Goal: Entertainment & Leisure: Consume media (video, audio)

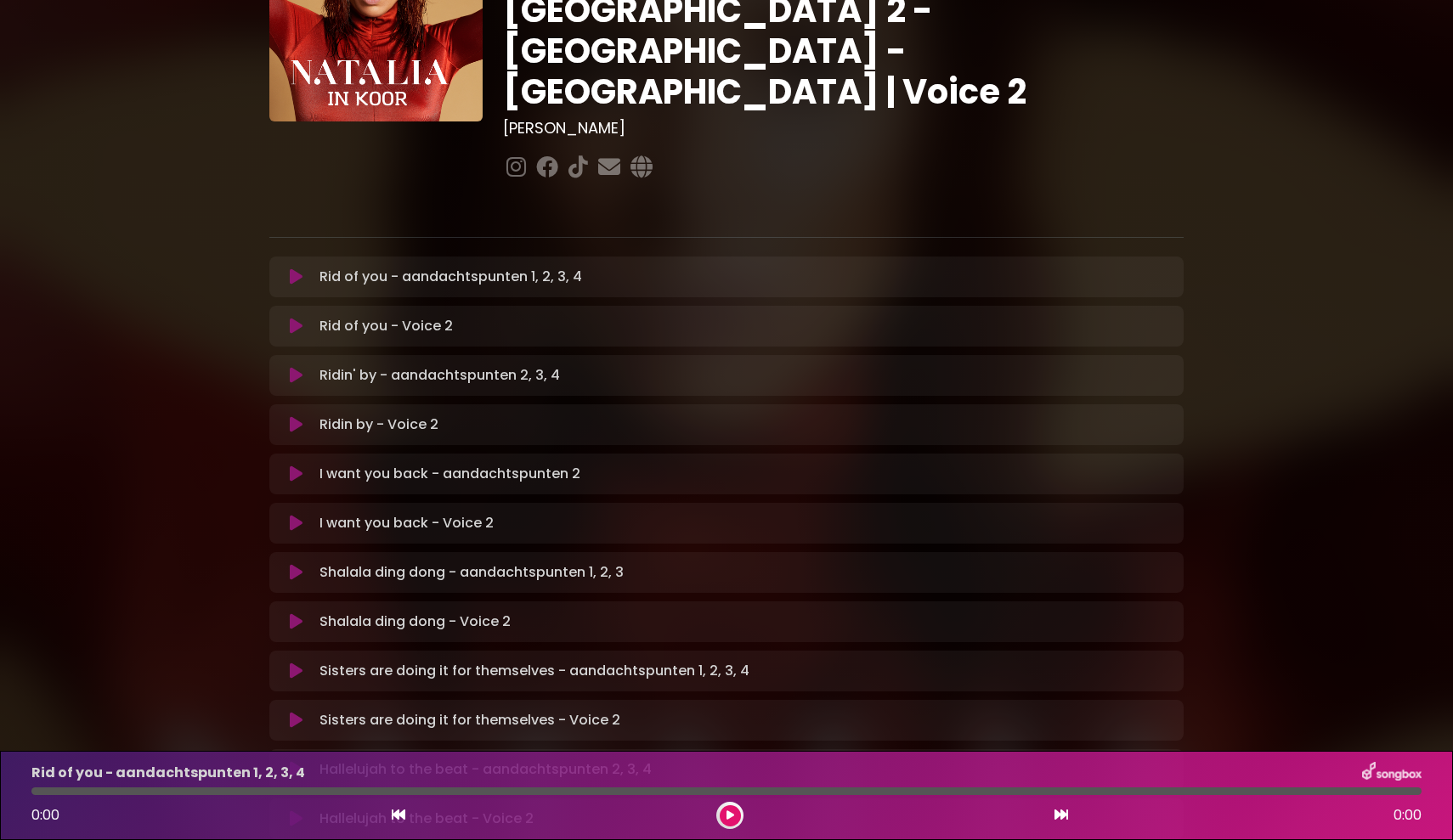
scroll to position [147, 0]
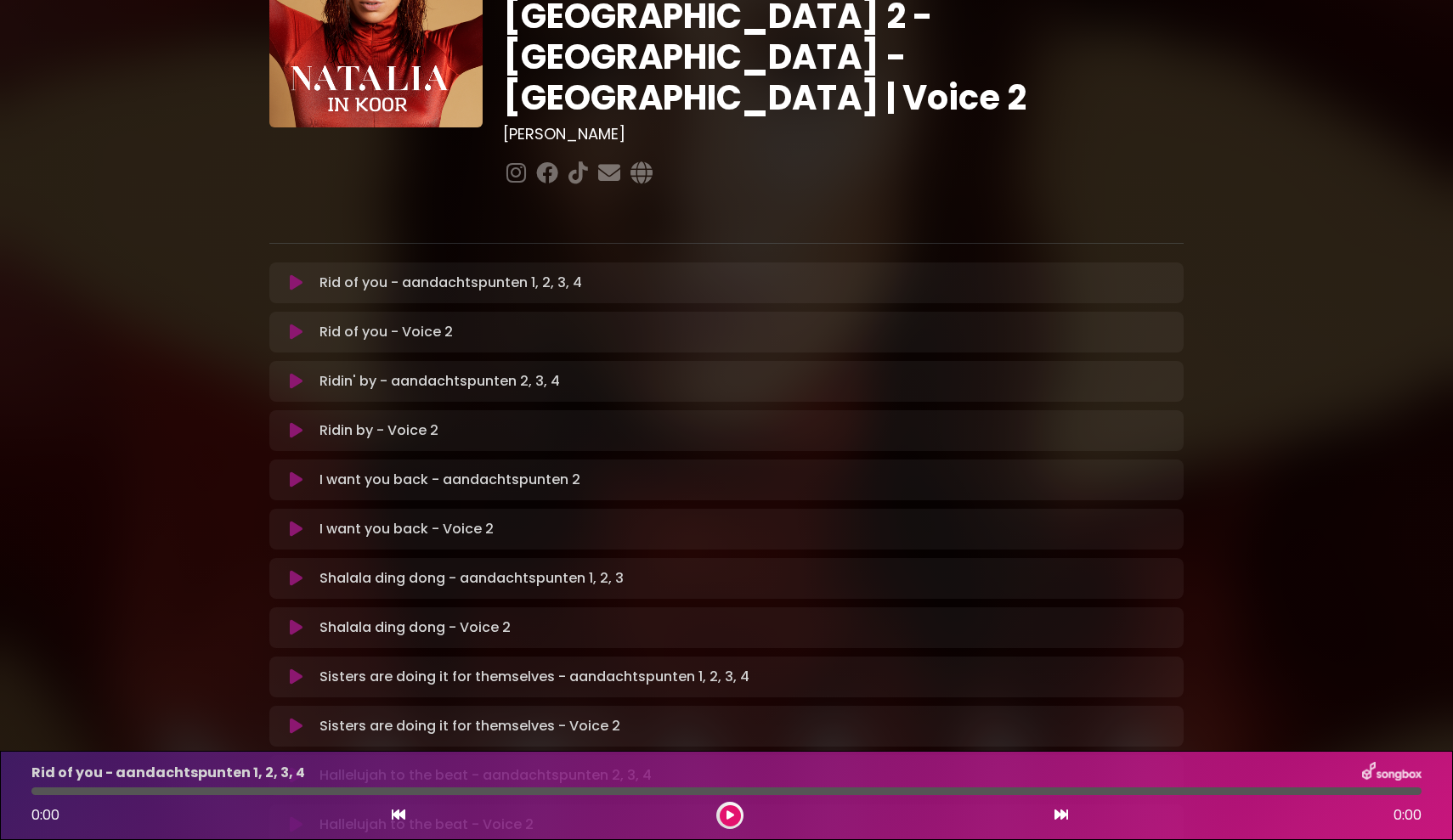
click at [452, 273] on p "Rid of you - aandachtspunten 1, 2, 3, 4 Loading Track..." at bounding box center [450, 283] width 262 height 21
click at [300, 275] on icon at bounding box center [296, 283] width 13 height 17
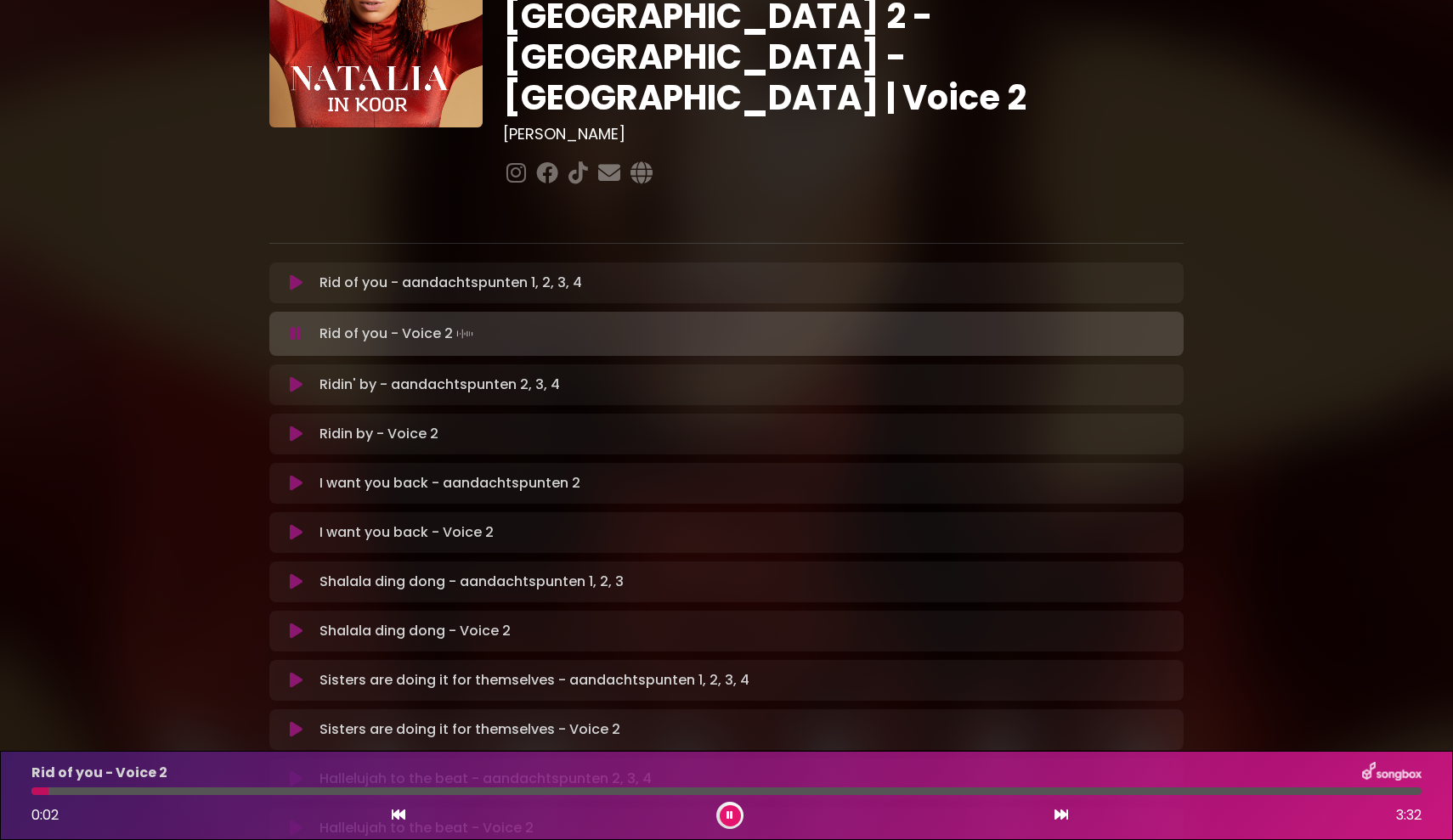
click at [326, 375] on p "Ridin' by - aandachtspunten 2, 3, 4 Loading Track..." at bounding box center [440, 385] width 241 height 21
click at [299, 377] on icon at bounding box center [296, 385] width 13 height 17
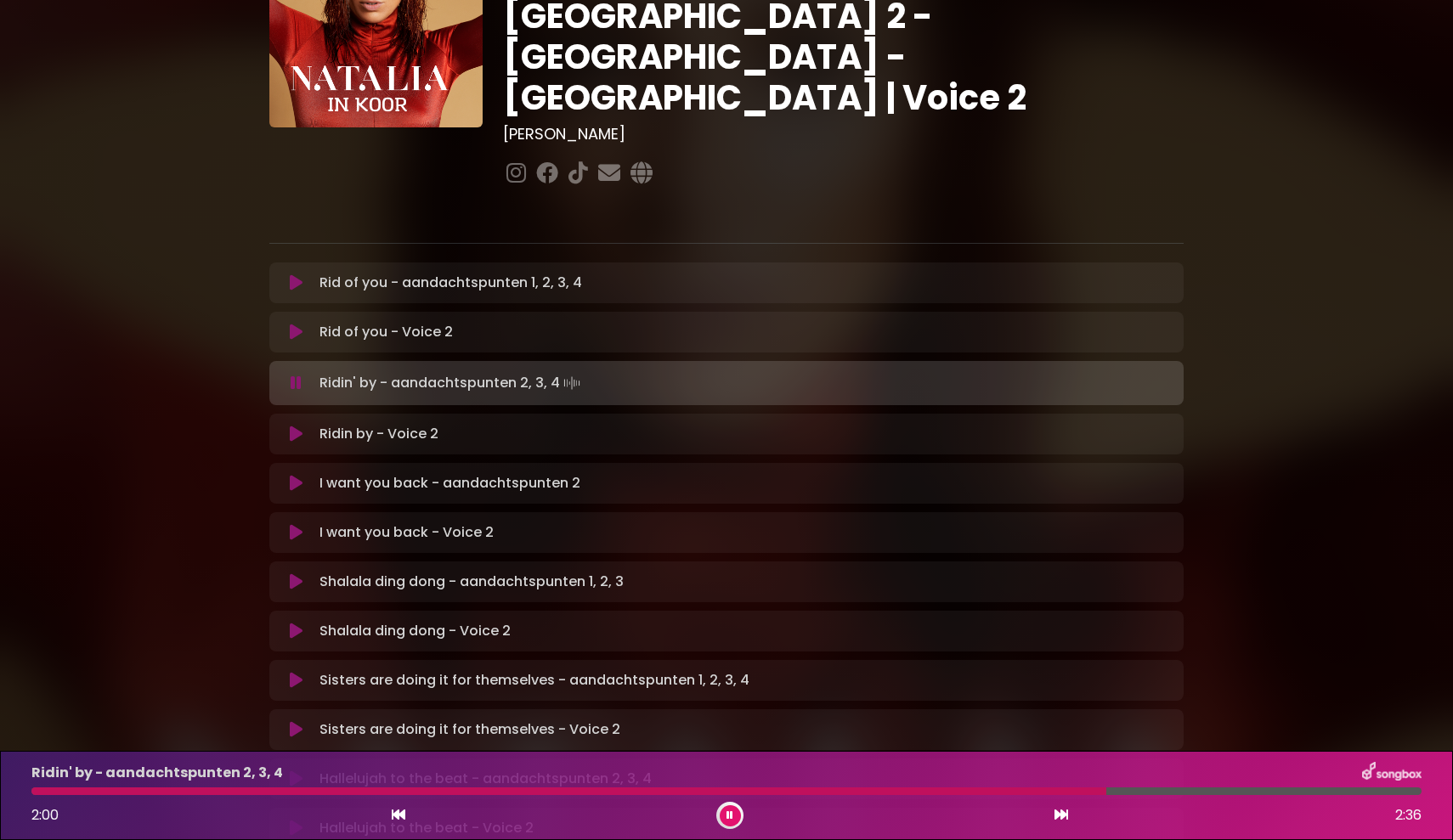
click at [299, 375] on icon at bounding box center [296, 384] width 11 height 17
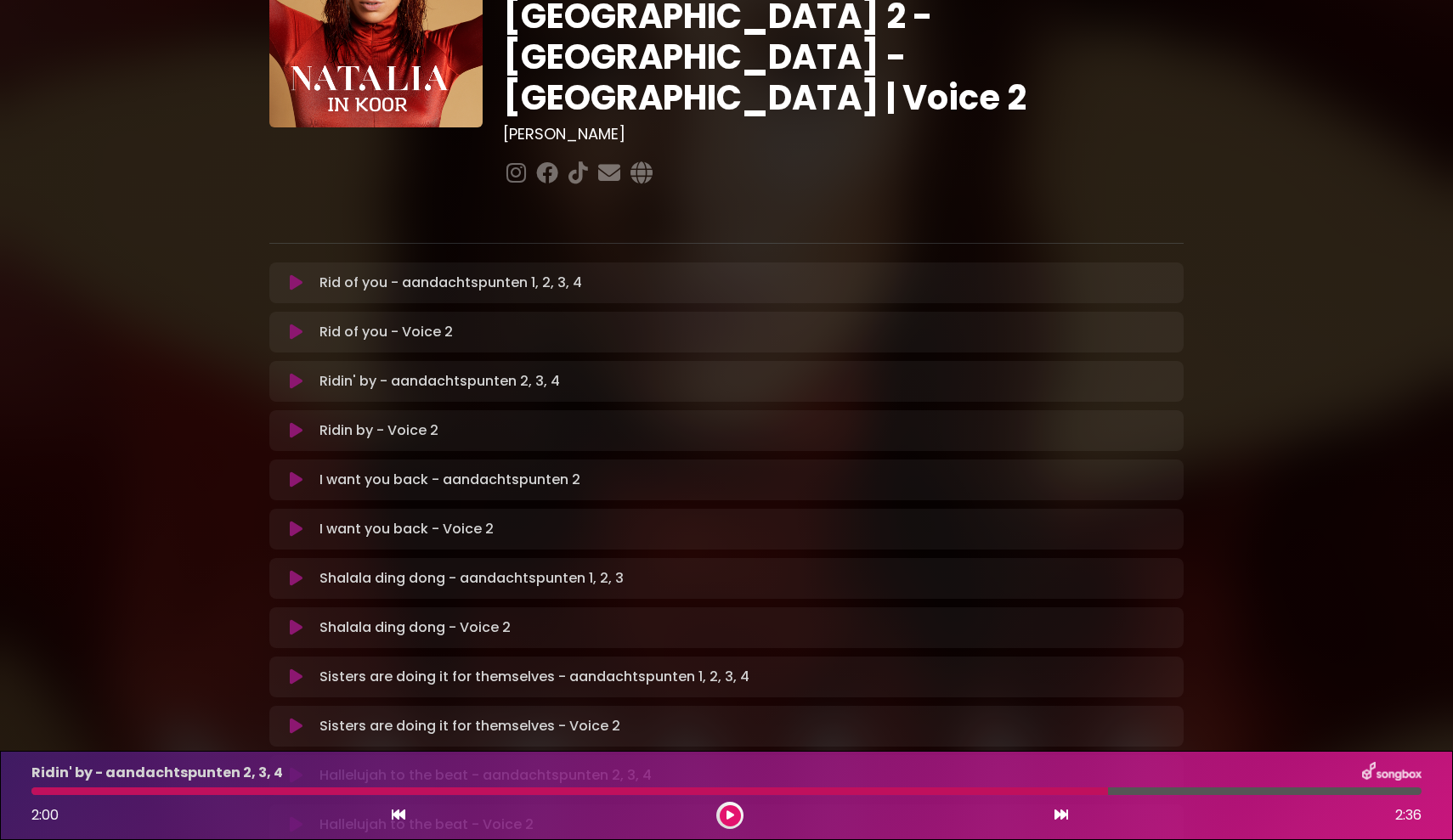
click at [299, 373] on icon at bounding box center [296, 382] width 13 height 17
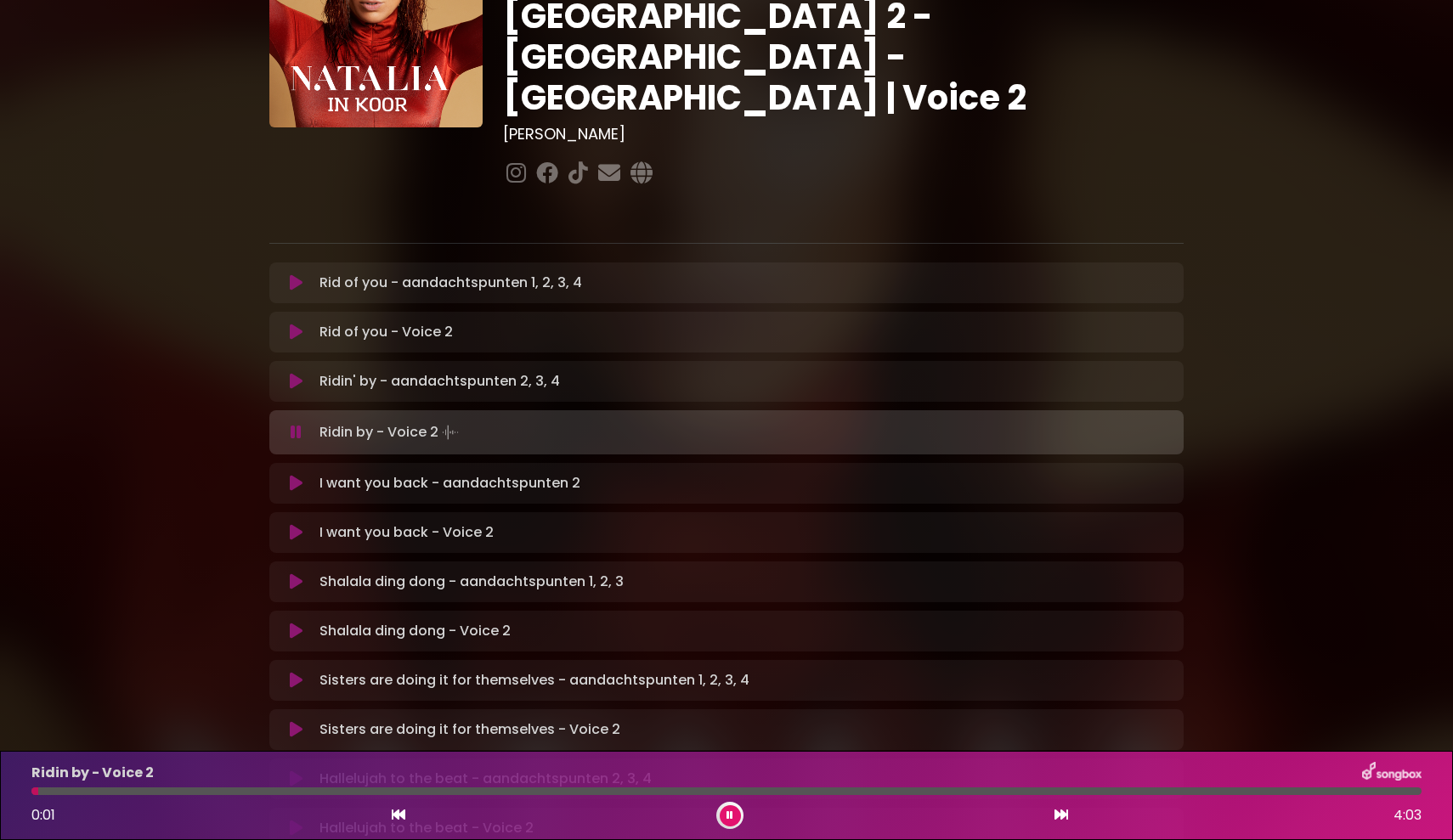
click at [294, 475] on icon at bounding box center [296, 483] width 13 height 17
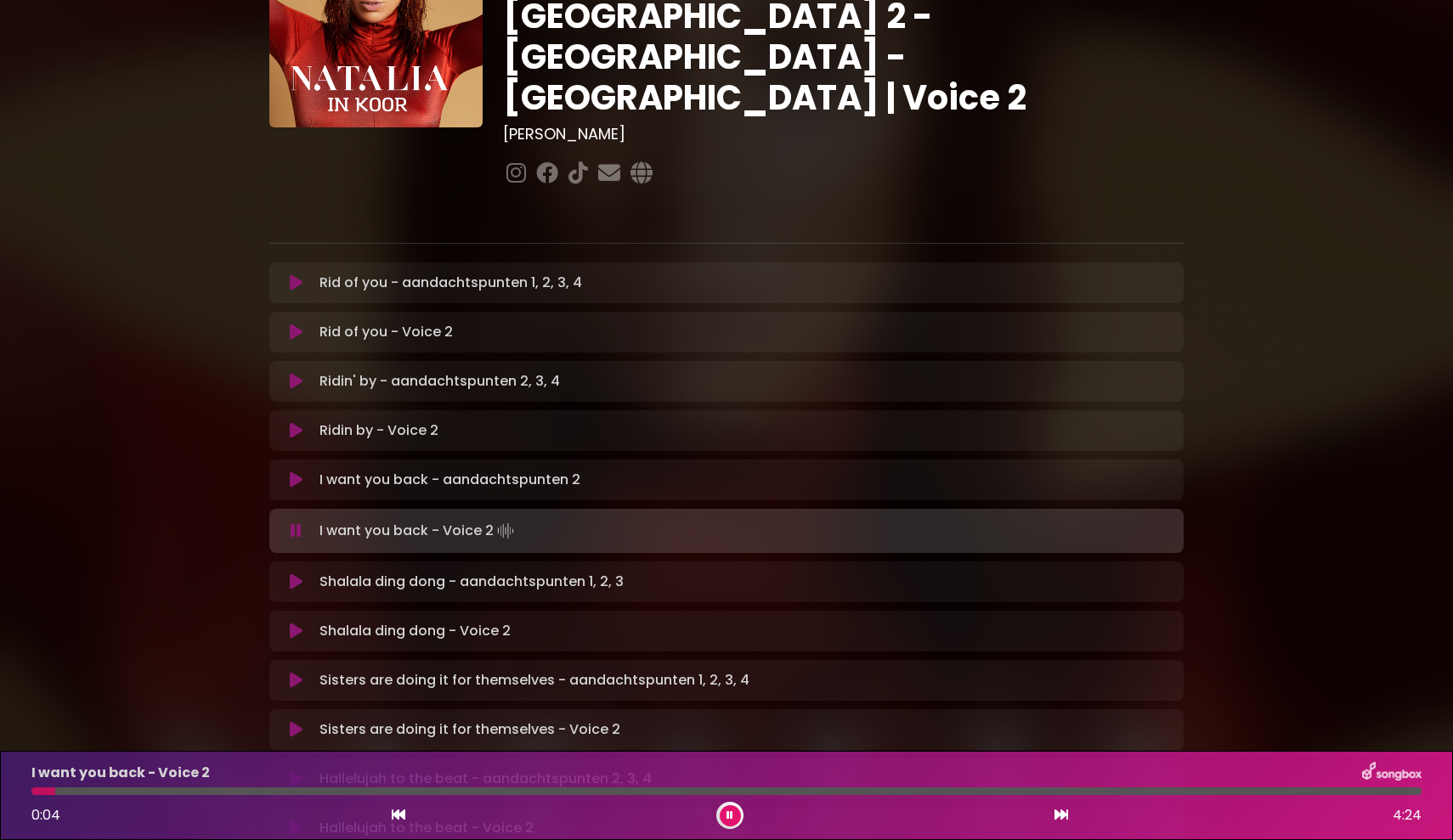
click at [297, 573] on icon at bounding box center [296, 582] width 13 height 17
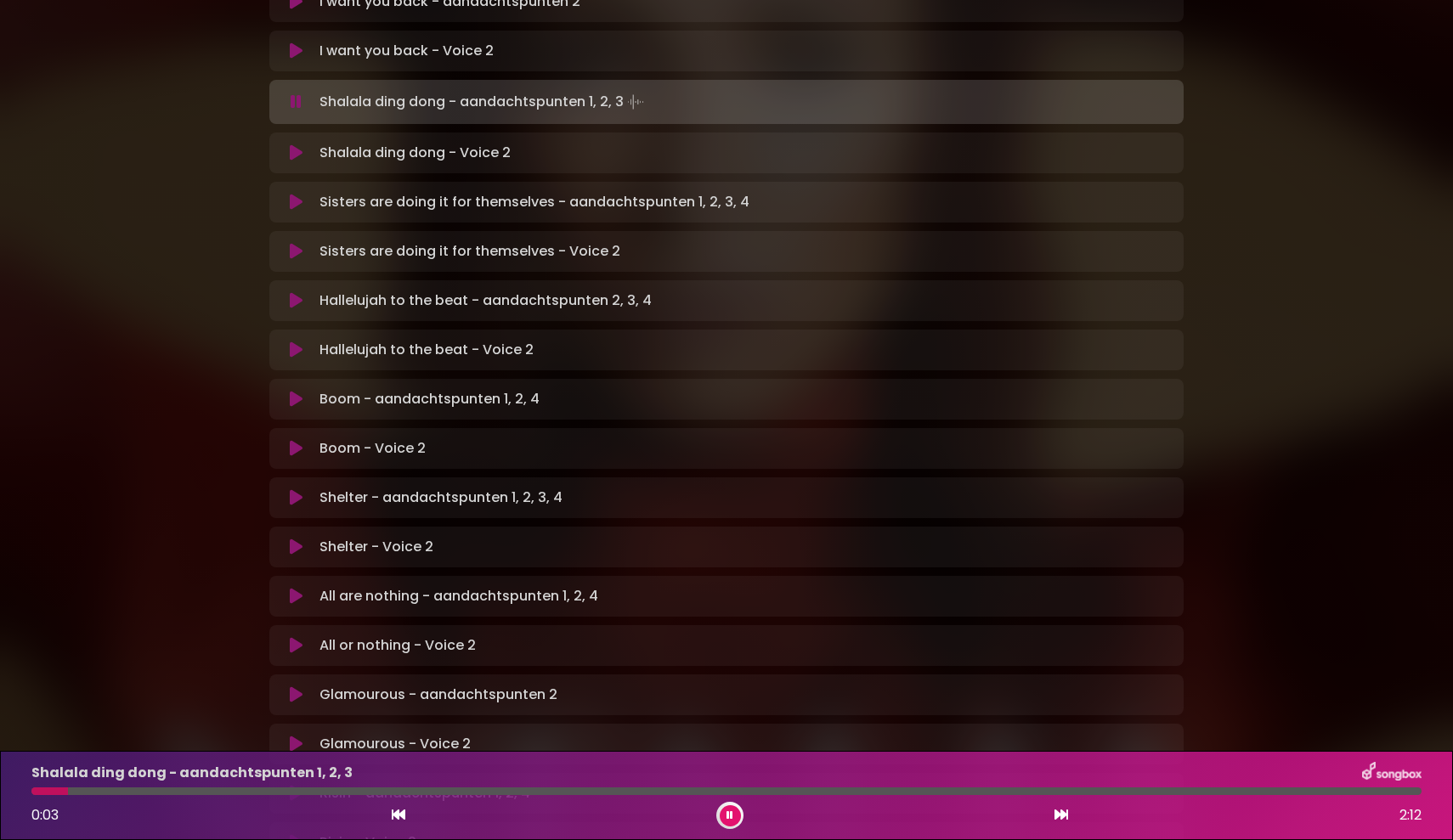
scroll to position [629, 0]
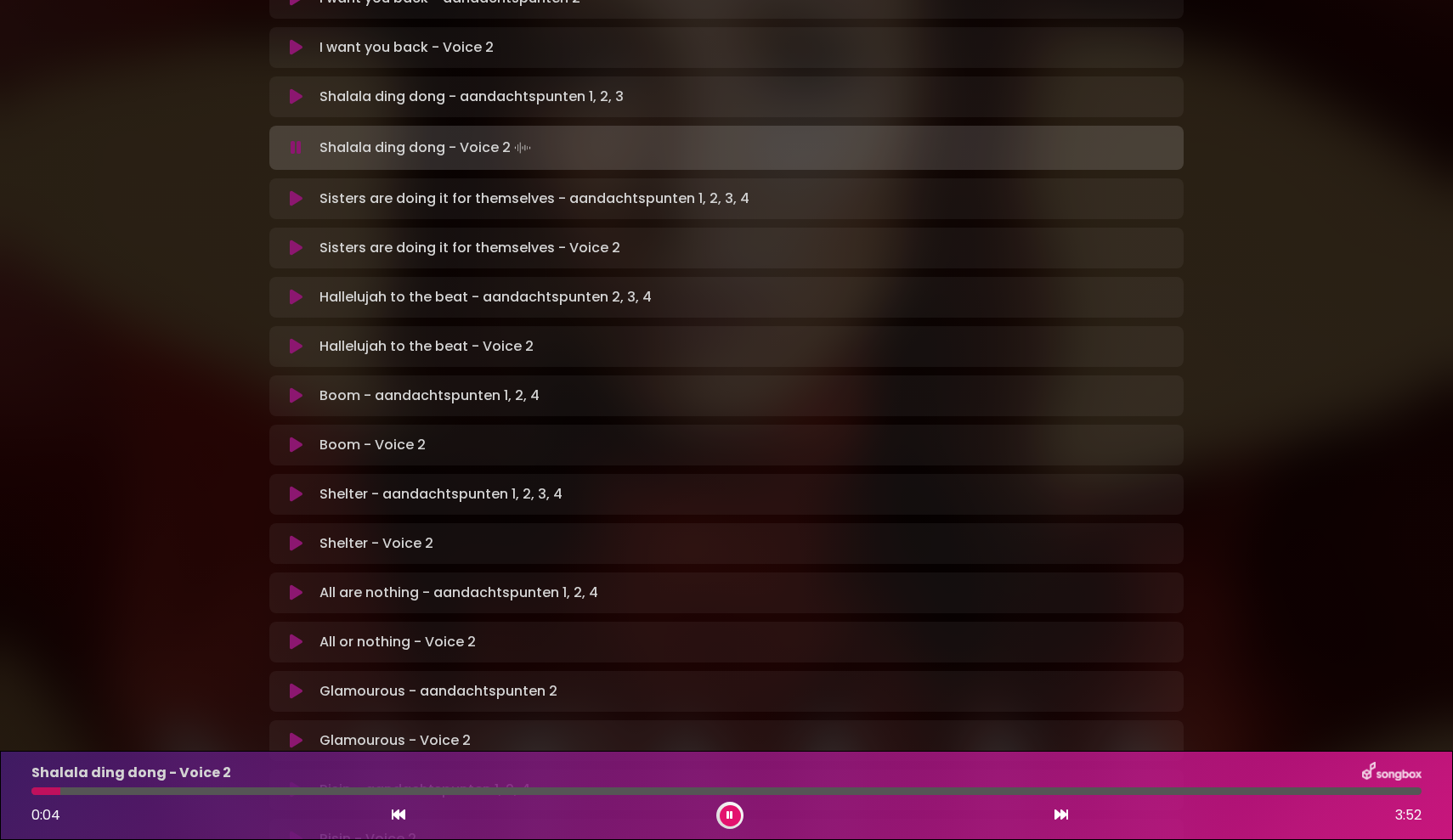
click at [294, 191] on icon at bounding box center [296, 199] width 13 height 17
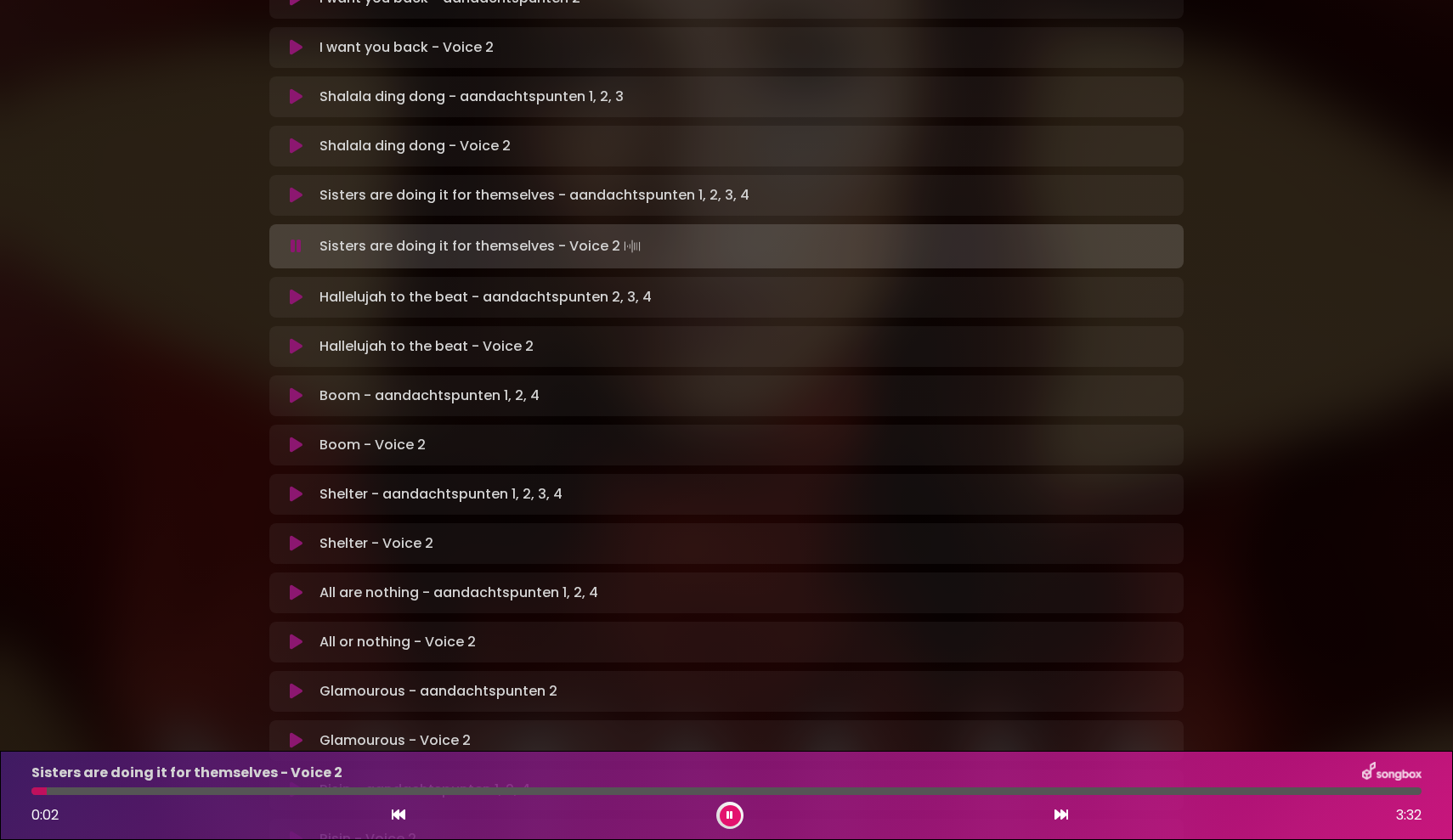
click at [297, 289] on icon at bounding box center [296, 298] width 13 height 17
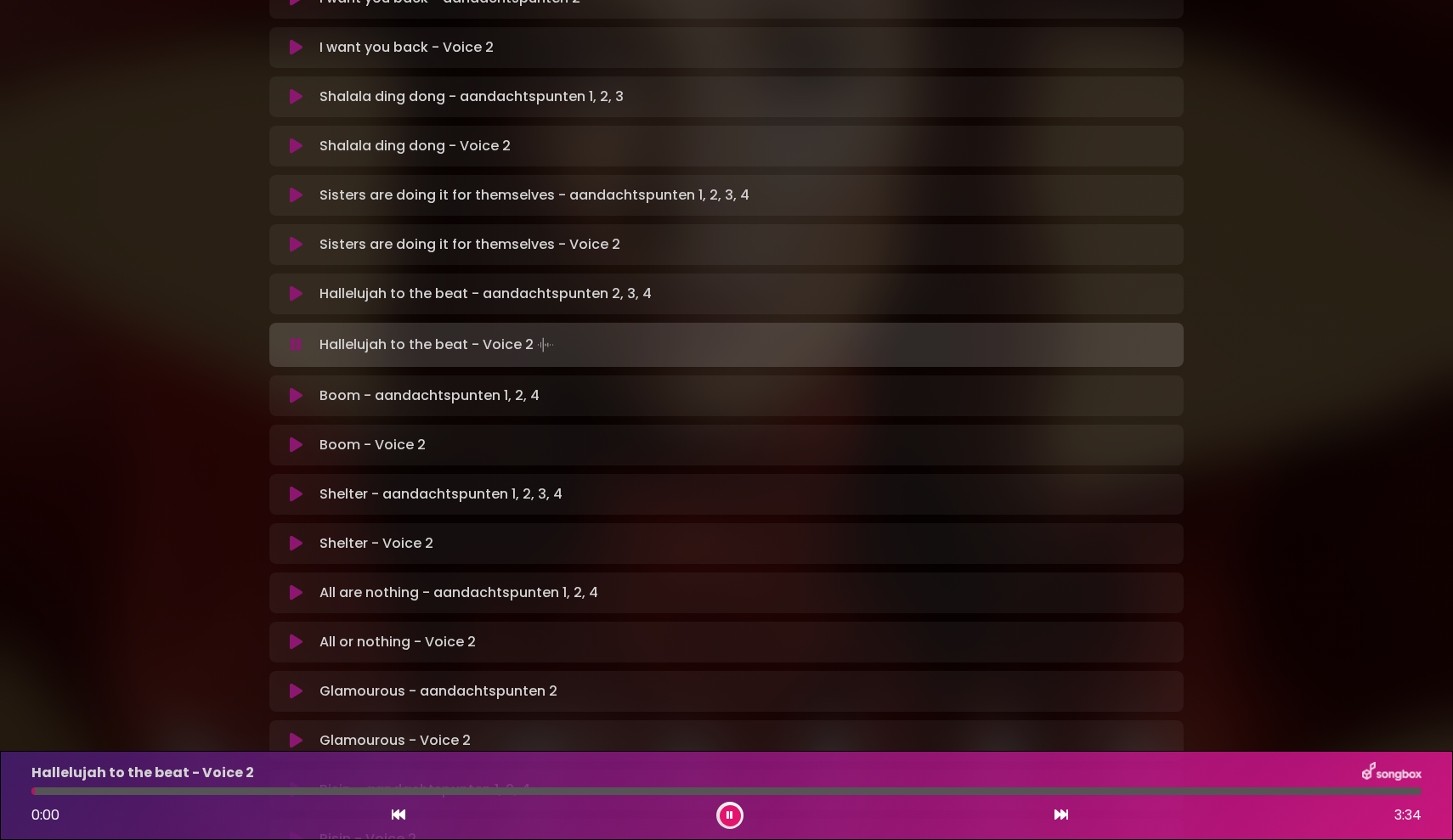
click at [295, 387] on icon at bounding box center [296, 396] width 13 height 17
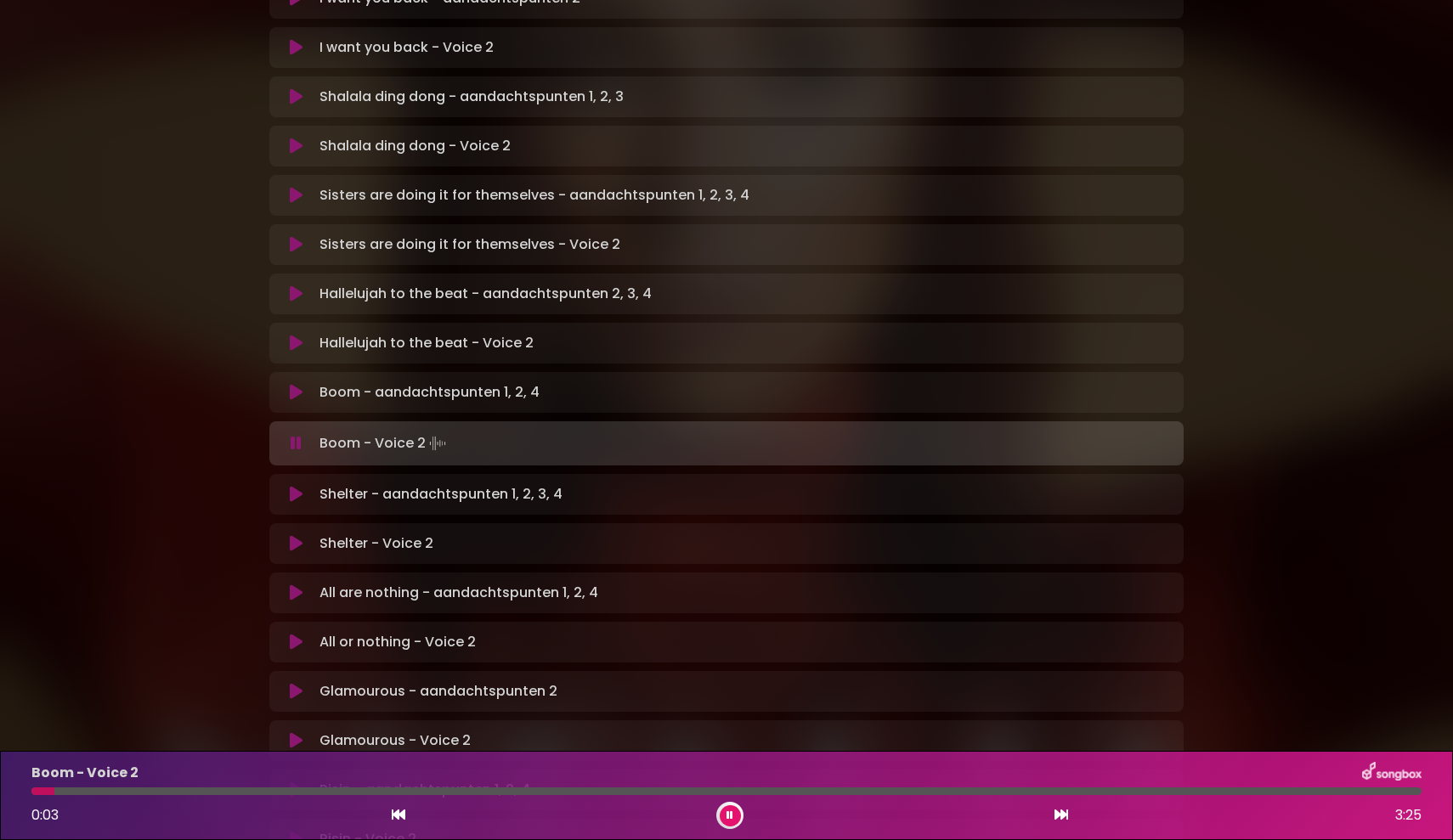
click at [296, 486] on icon at bounding box center [296, 494] width 13 height 17
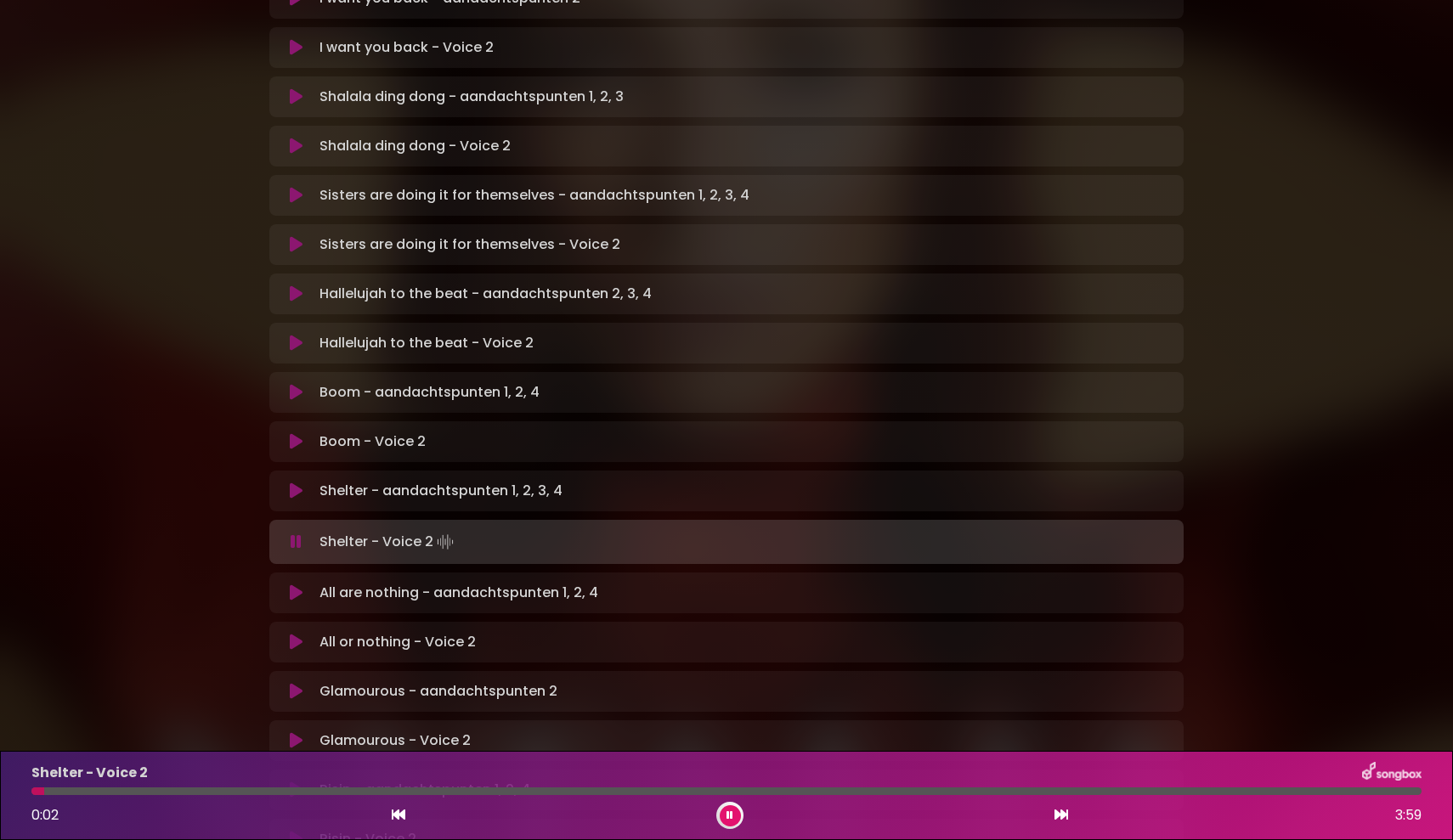
click at [294, 634] on icon at bounding box center [296, 643] width 13 height 17
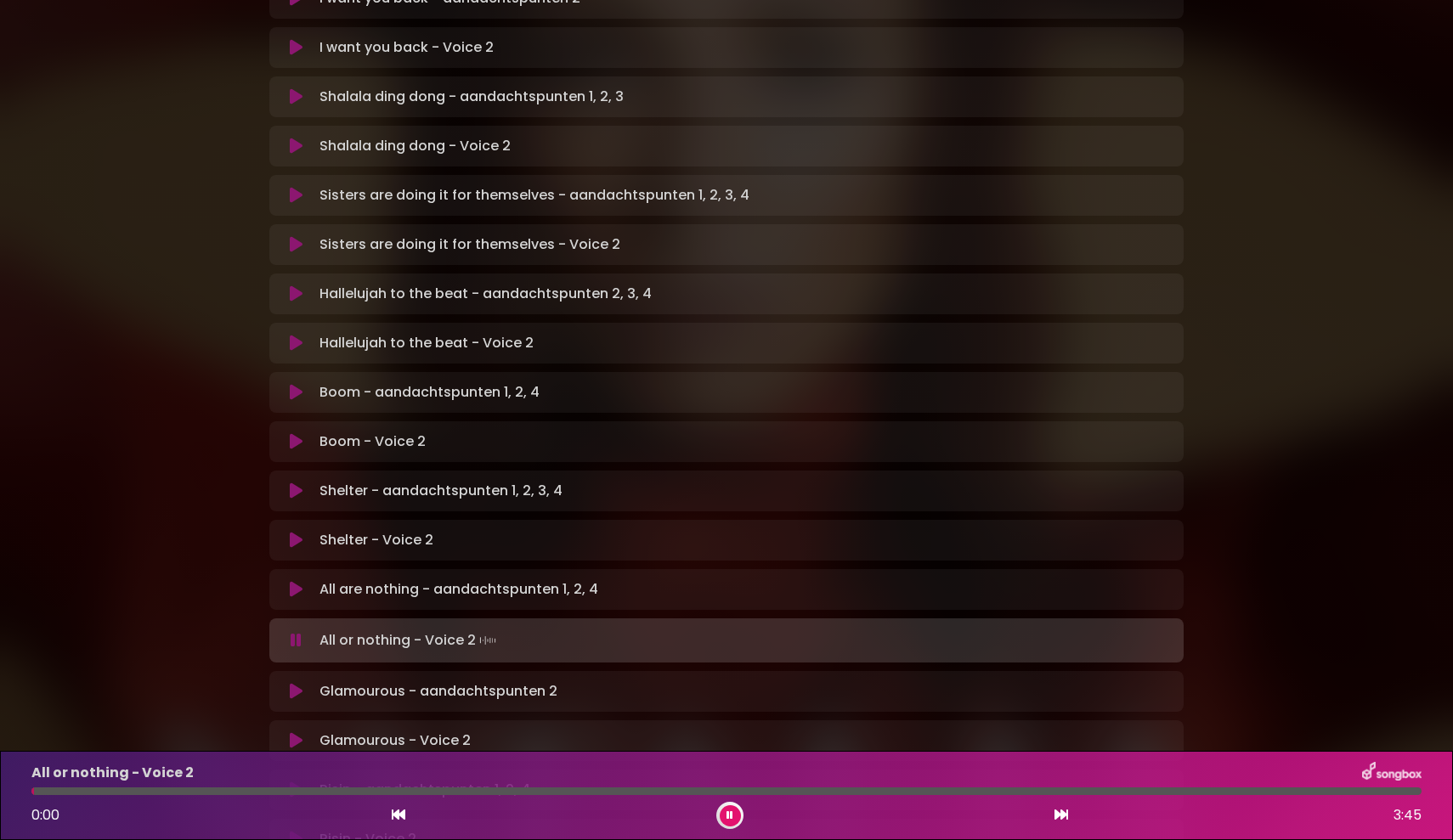
click at [294, 581] on icon at bounding box center [296, 590] width 13 height 17
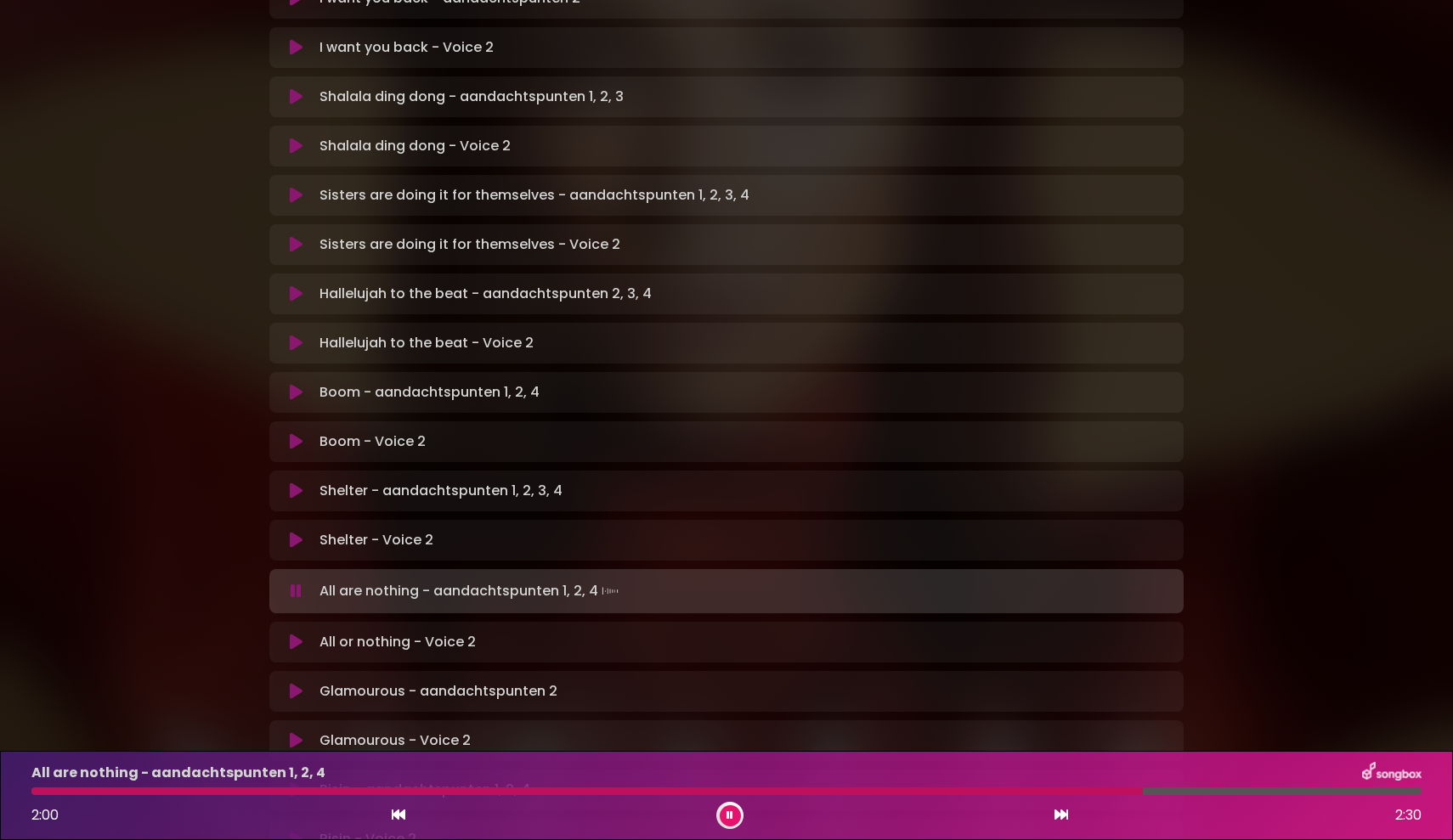
click at [294, 583] on icon at bounding box center [296, 591] width 11 height 17
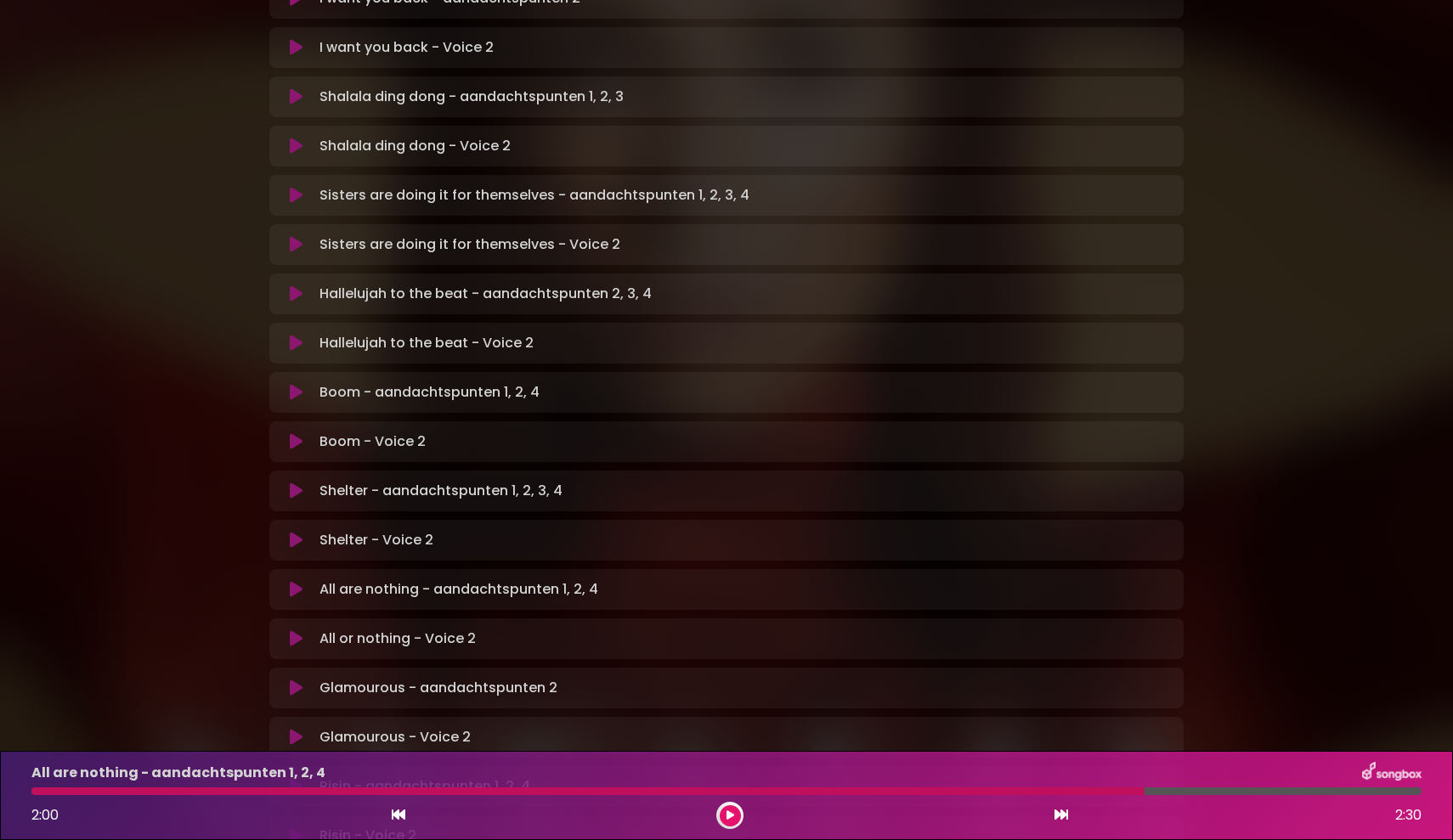
click at [294, 581] on icon at bounding box center [296, 590] width 13 height 17
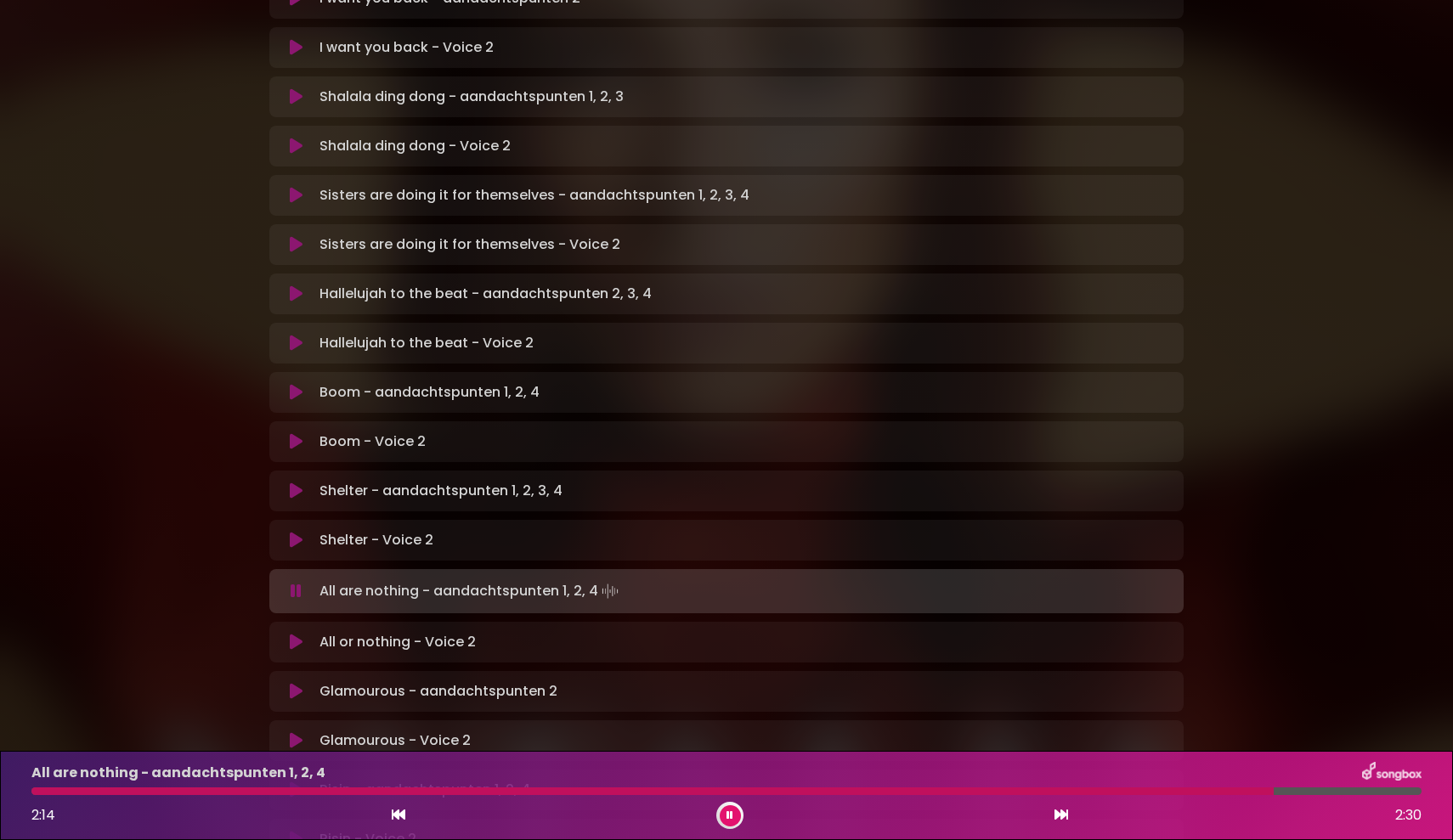
click at [294, 583] on icon at bounding box center [296, 591] width 11 height 17
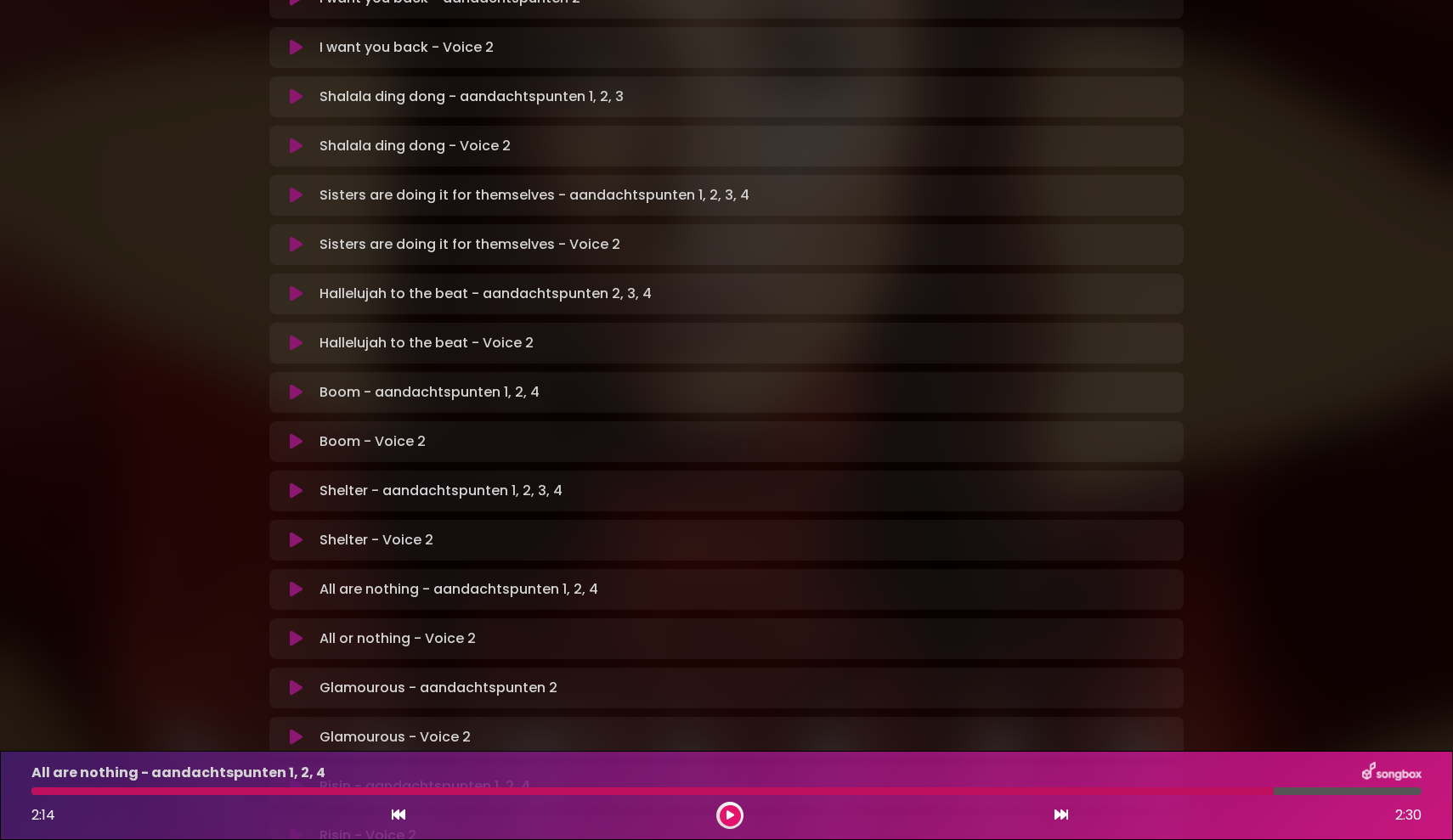
click at [294, 581] on icon at bounding box center [296, 590] width 13 height 17
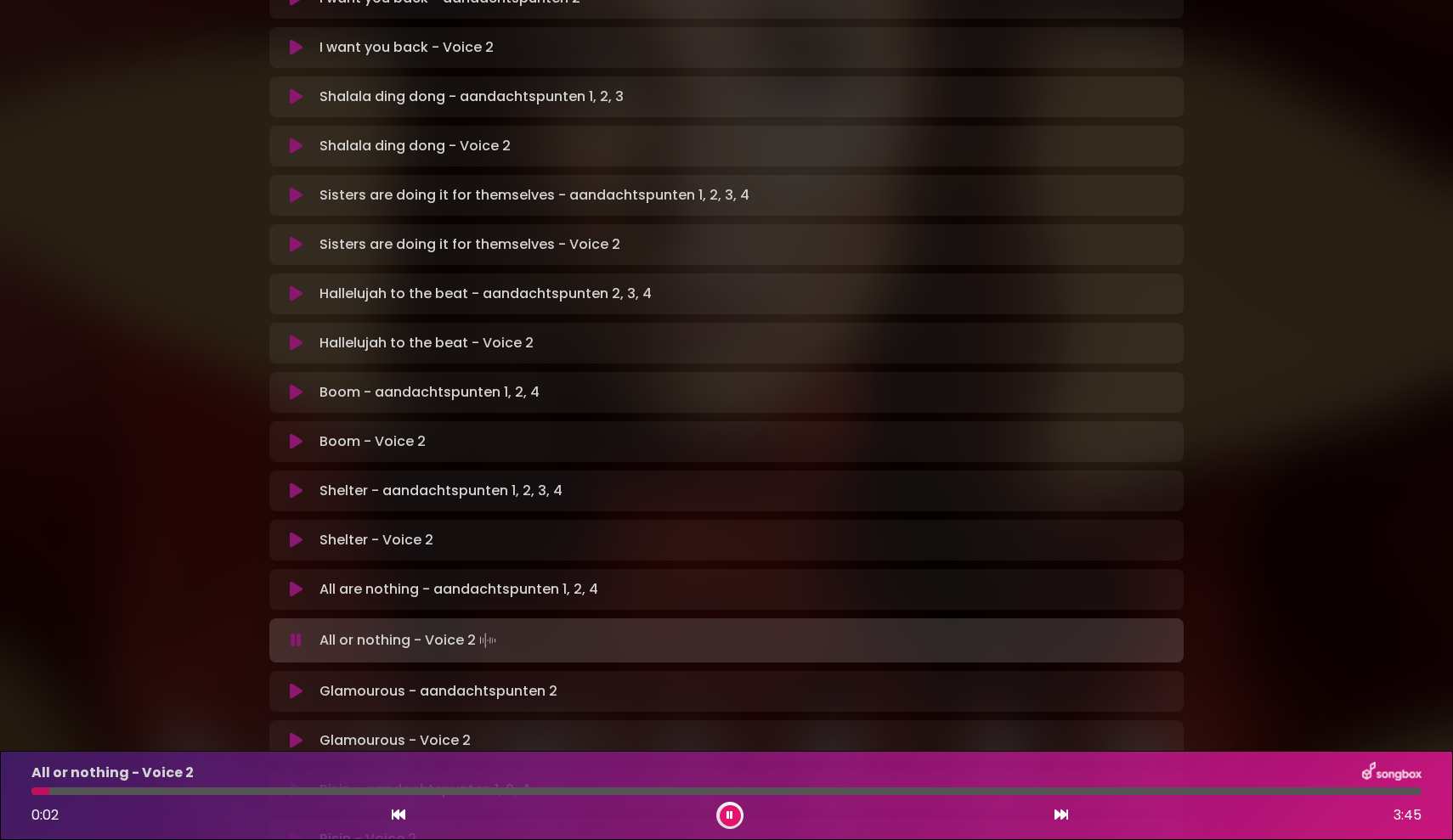
click at [294, 634] on icon at bounding box center [296, 692] width 13 height 17
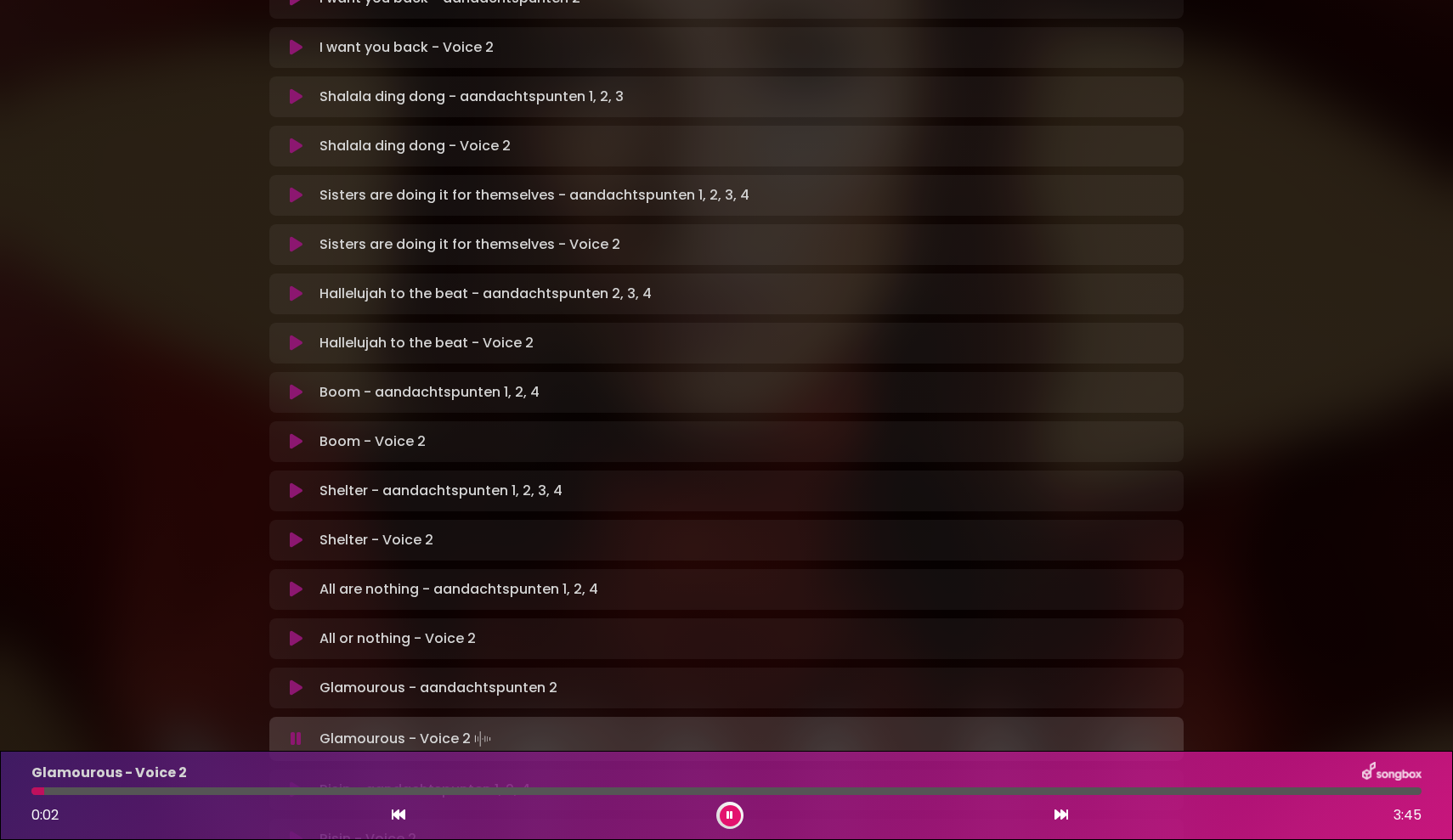
click at [292, 634] on icon at bounding box center [296, 791] width 13 height 17
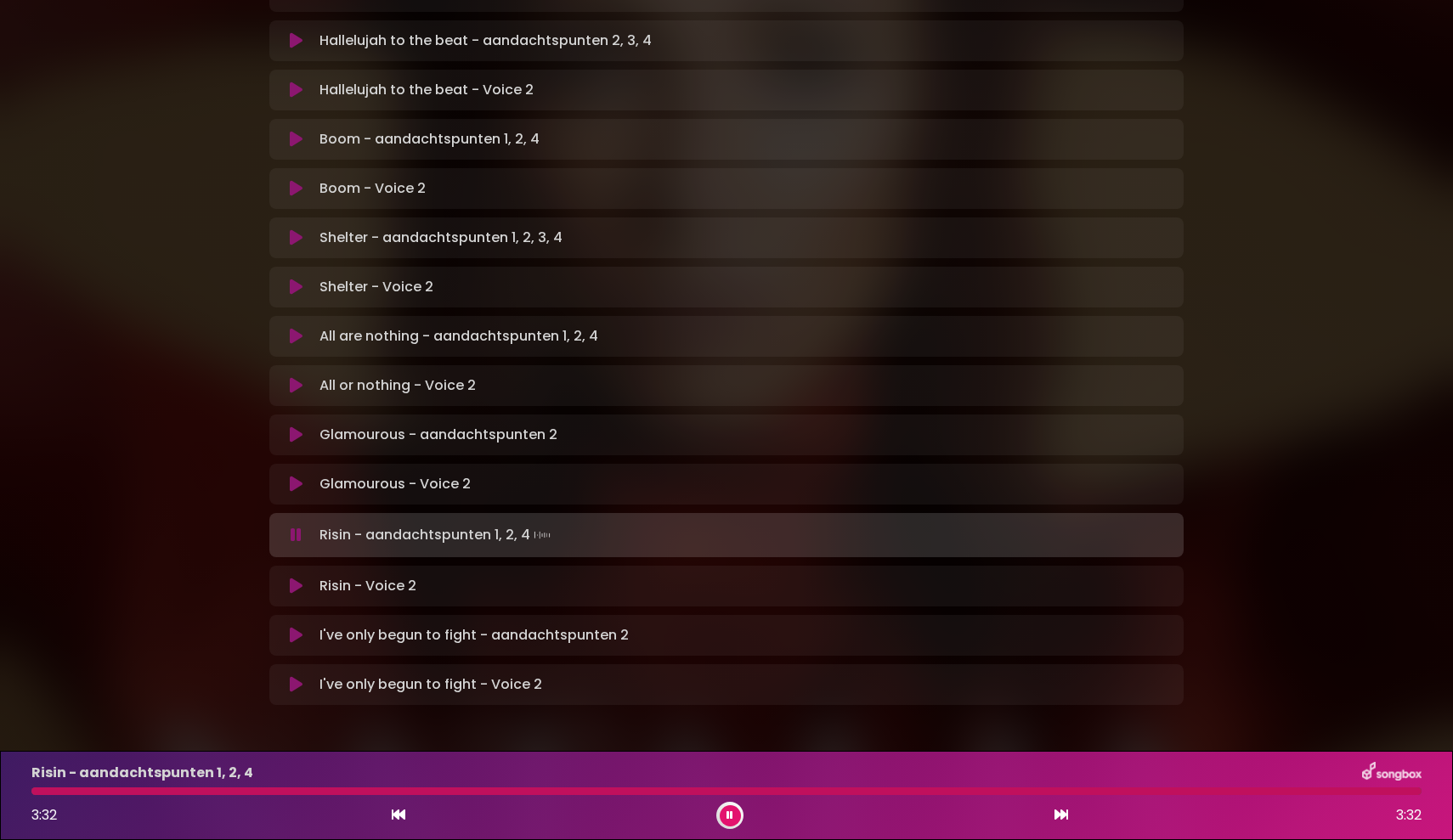
scroll to position [879, 0]
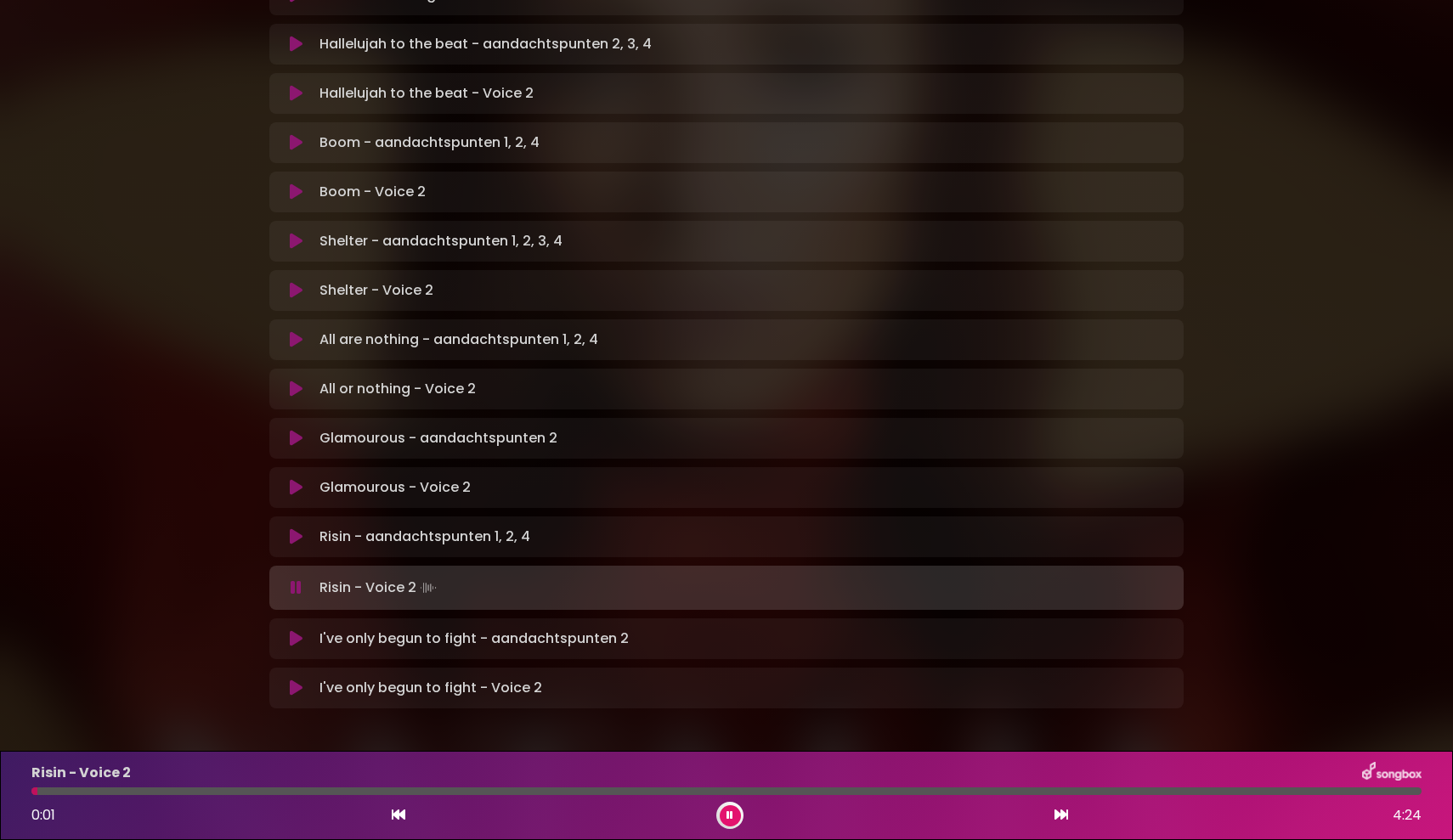
click at [301, 630] on icon at bounding box center [296, 639] width 13 height 17
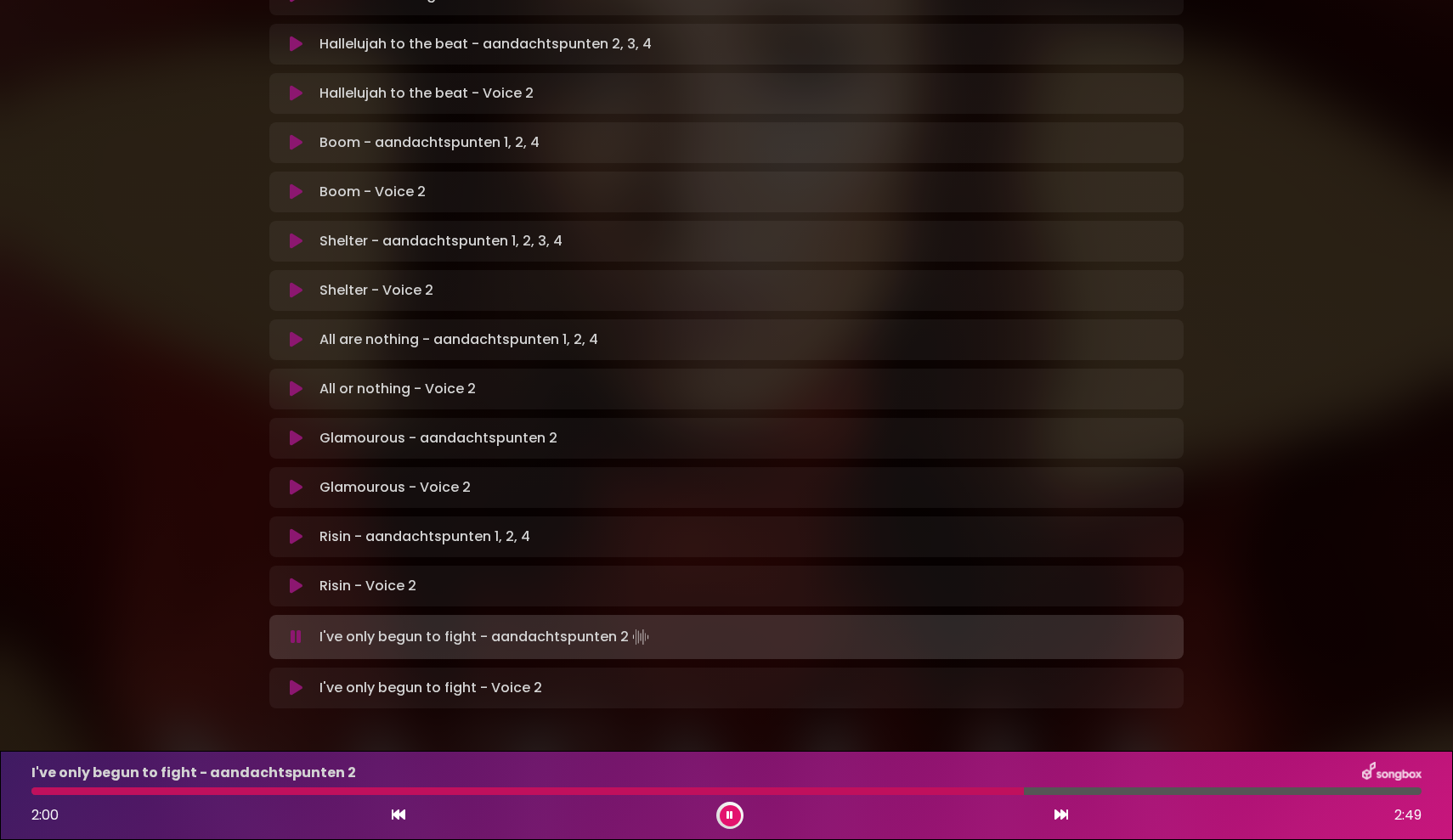
click at [301, 629] on button at bounding box center [296, 637] width 33 height 17
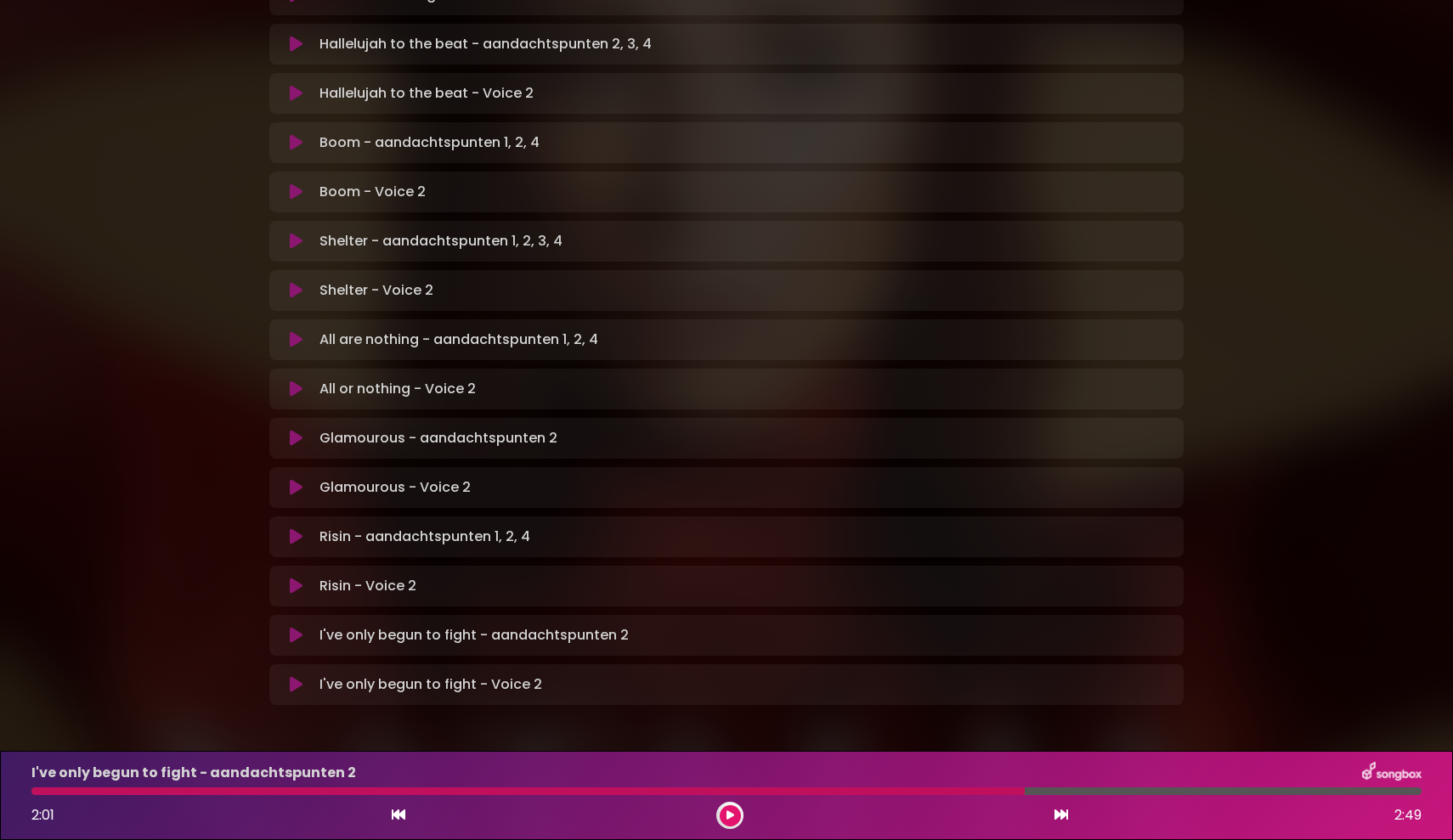
click at [301, 627] on icon at bounding box center [296, 636] width 13 height 17
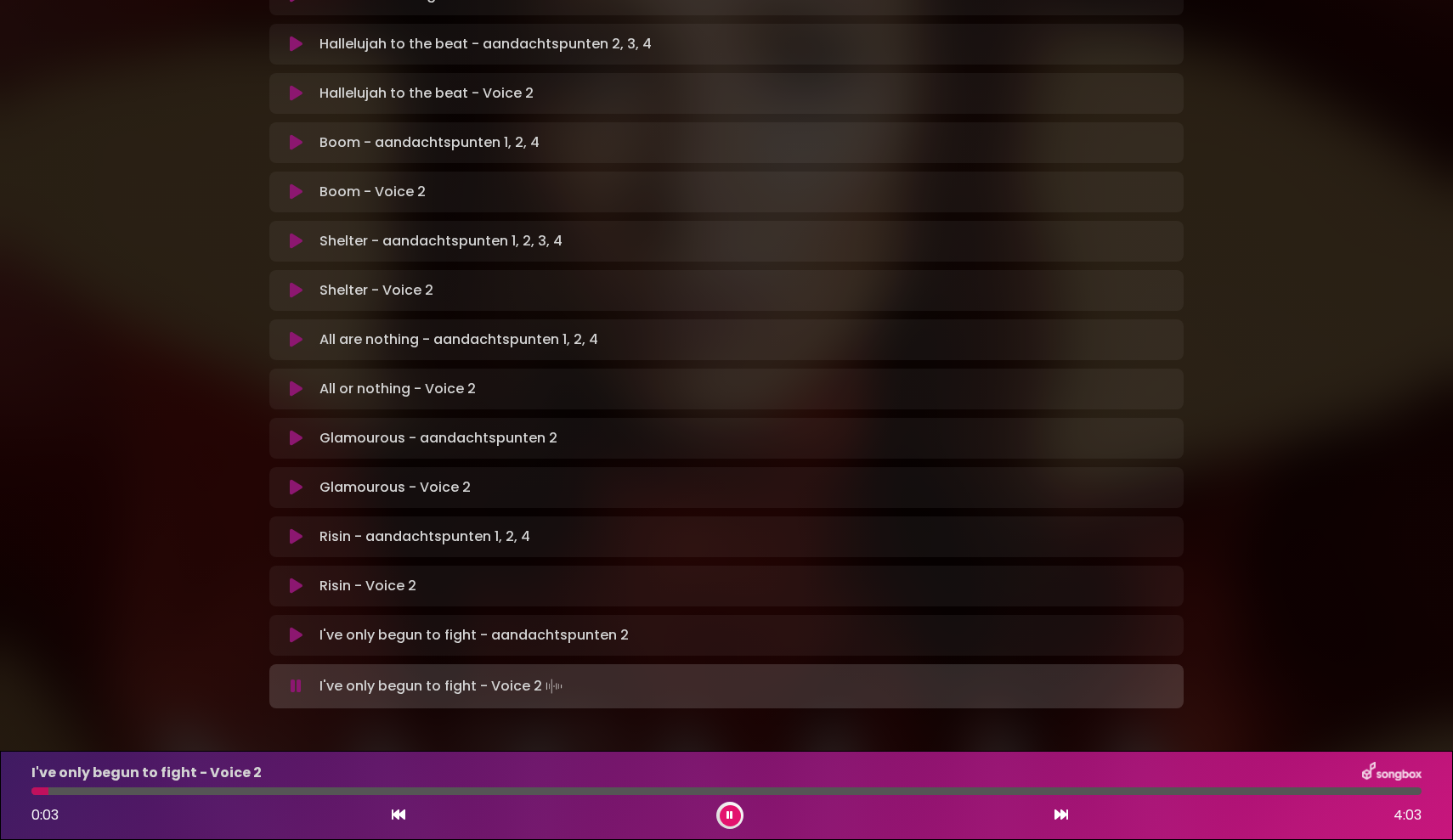
click at [300, 634] on icon at bounding box center [296, 687] width 11 height 17
